Goal: Task Accomplishment & Management: Manage account settings

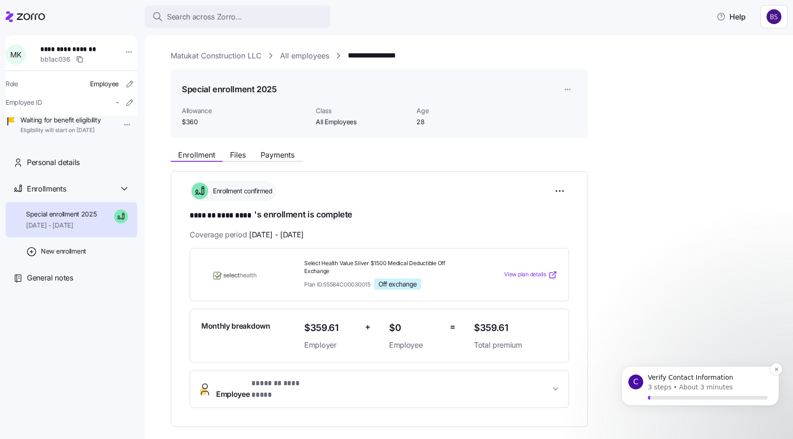
click at [687, 383] on p "About 3 minutes" at bounding box center [706, 388] width 54 height 10
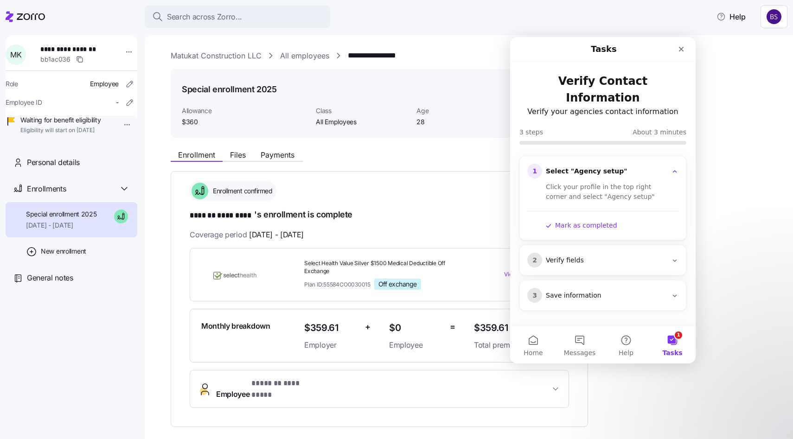
click at [607, 182] on div "Click your profile in the top right corner and select "Agency setup"" at bounding box center [609, 191] width 126 height 19
click at [778, 15] on html "**********" at bounding box center [396, 217] width 793 height 434
click at [760, 51] on div "Agency setup" at bounding box center [753, 56] width 56 height 10
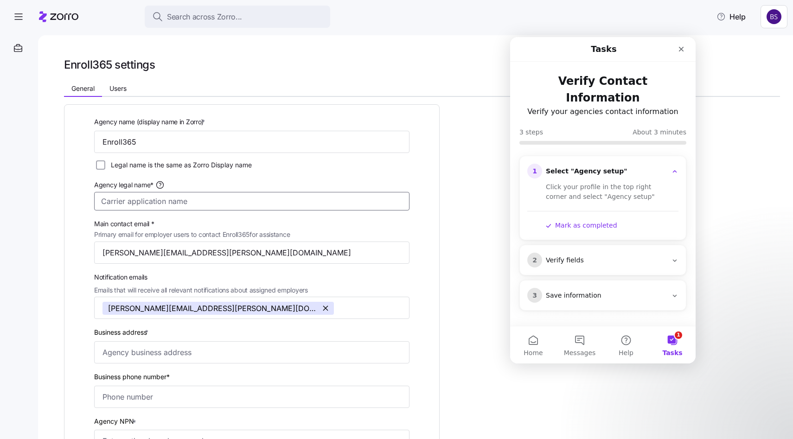
click at [204, 203] on input "Agency legal name*" at bounding box center [251, 201] width 315 height 19
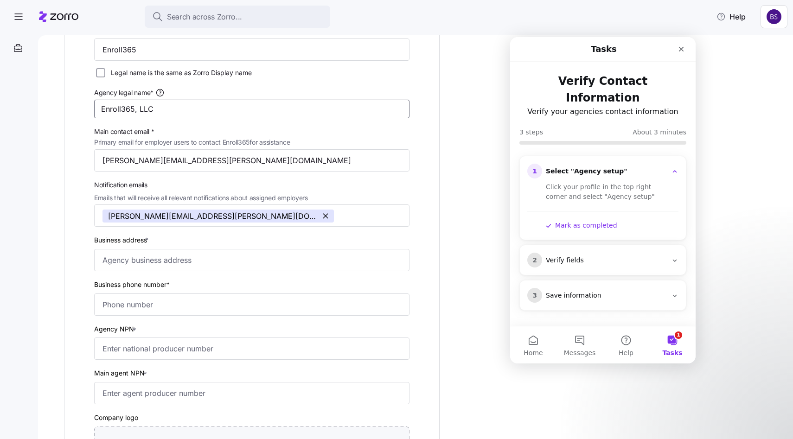
scroll to position [95, 0]
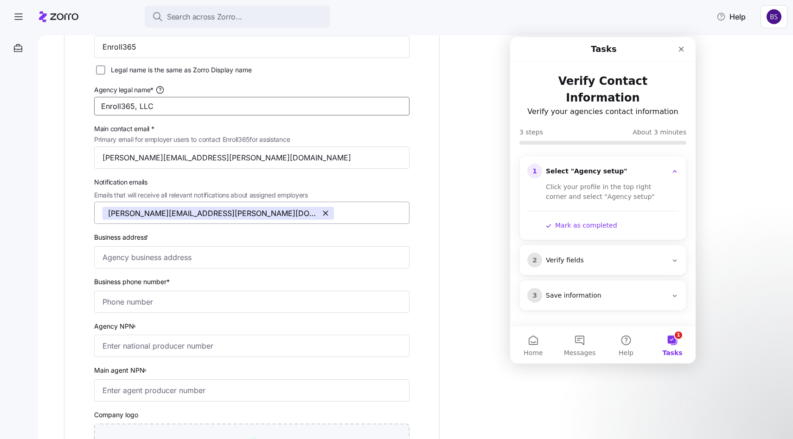
click at [319, 215] on button "button" at bounding box center [326, 213] width 15 height 13
type input "Enroll365, LLC"
click at [222, 216] on input "Notification emails Emails that will receive all relevant notifications about a…" at bounding box center [242, 213] width 281 height 12
type input "e"
type input "b"
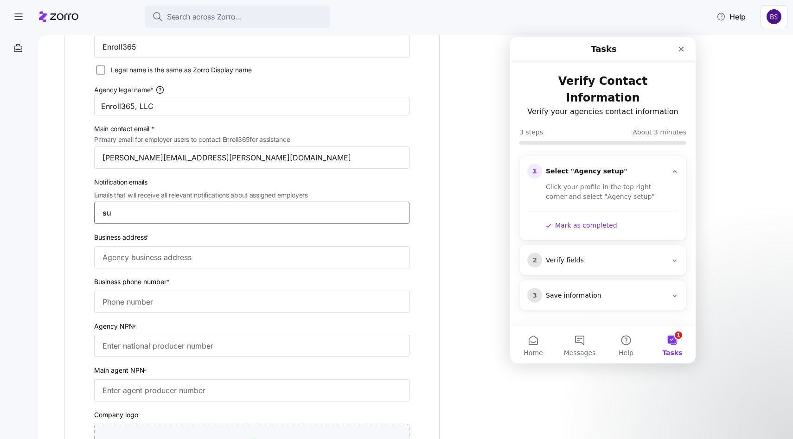
type input "s"
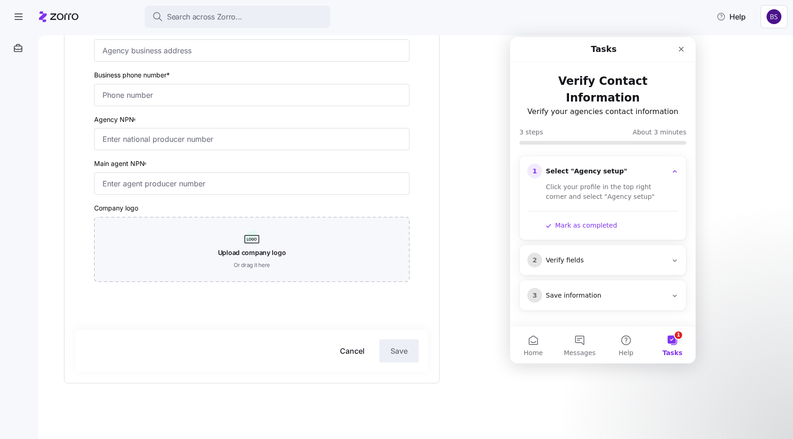
scroll to position [304, 0]
click at [350, 352] on span "Cancel" at bounding box center [352, 350] width 25 height 11
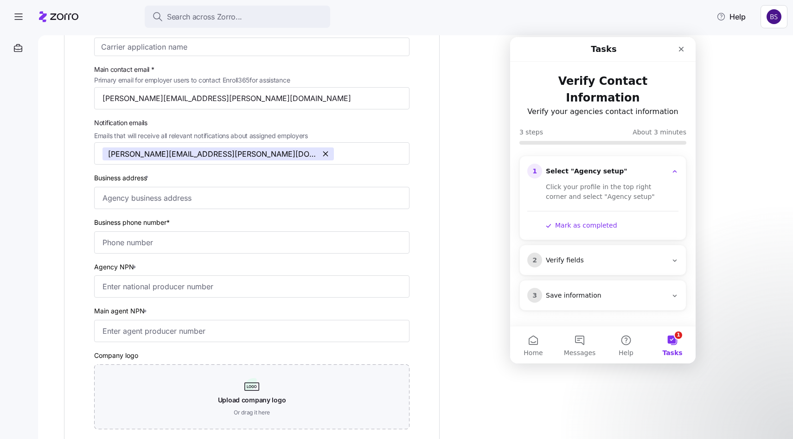
scroll to position [0, 0]
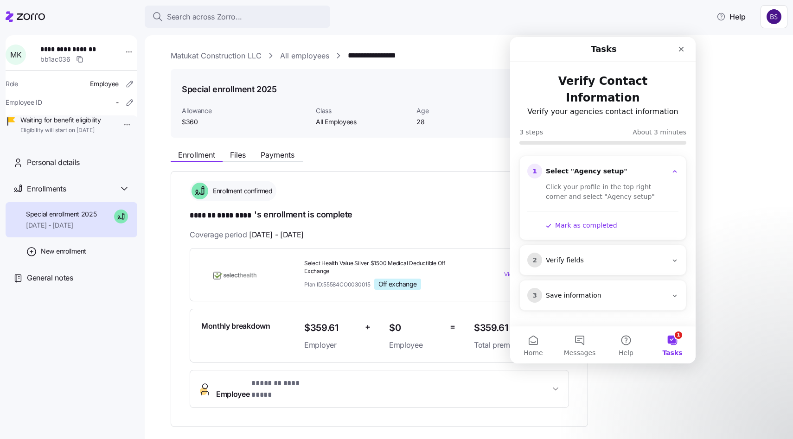
click at [249, 55] on link "Matukat Construction LLC" at bounding box center [216, 56] width 91 height 12
